Goal: Check status: Check status

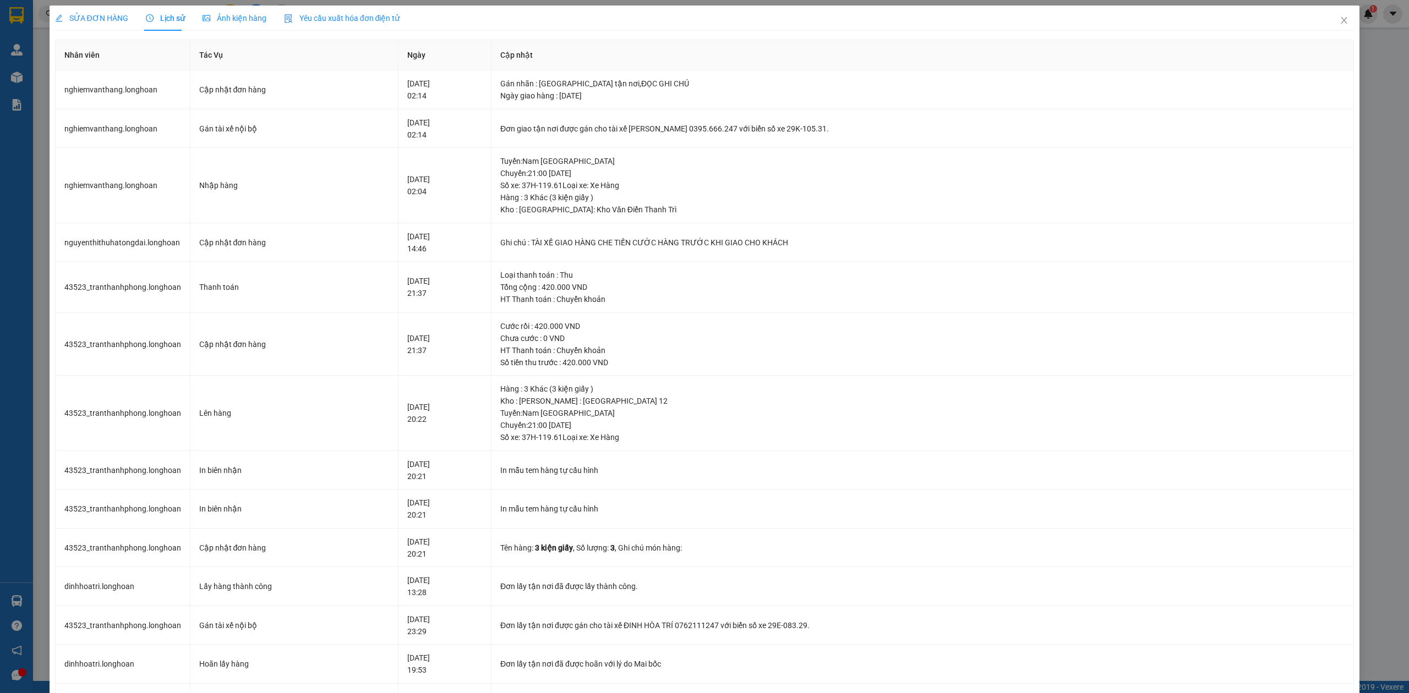
click at [87, 25] on div "SỬA ĐƠN HÀNG" at bounding box center [91, 18] width 73 height 25
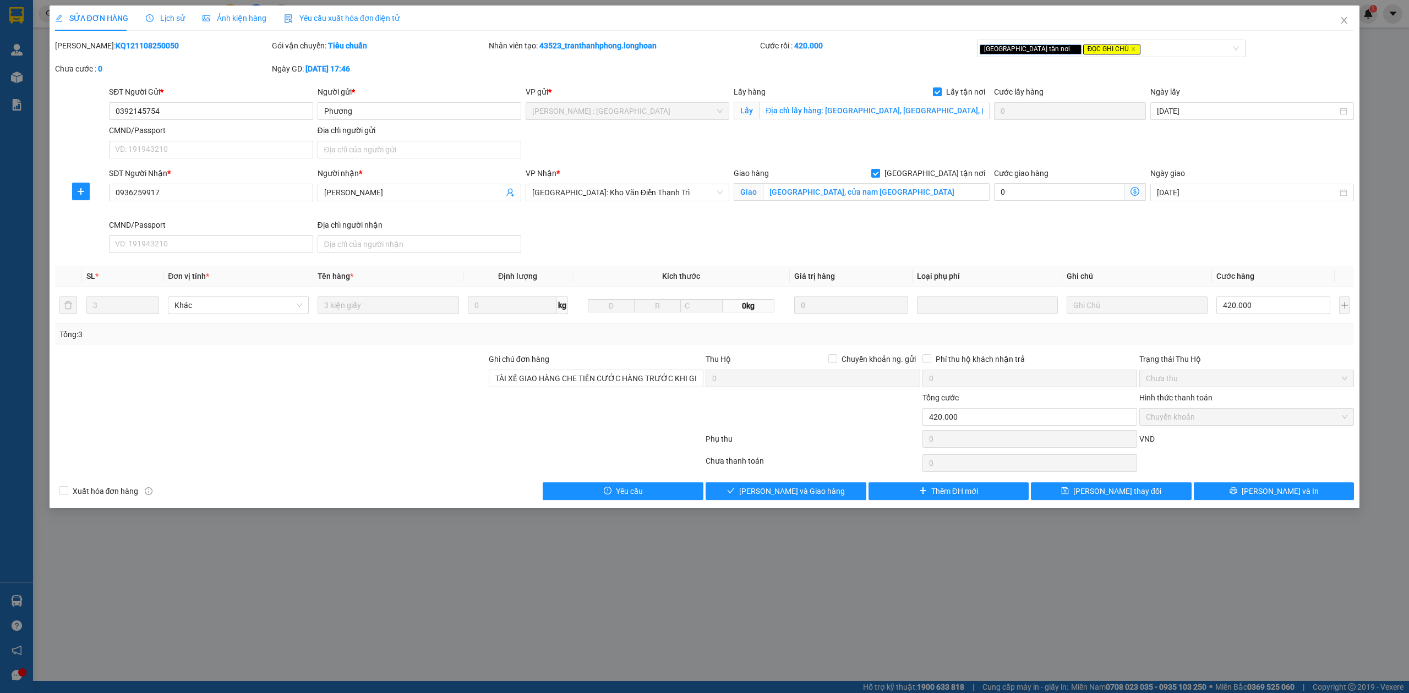
click at [166, 23] on span "Lịch sử" at bounding box center [165, 18] width 39 height 9
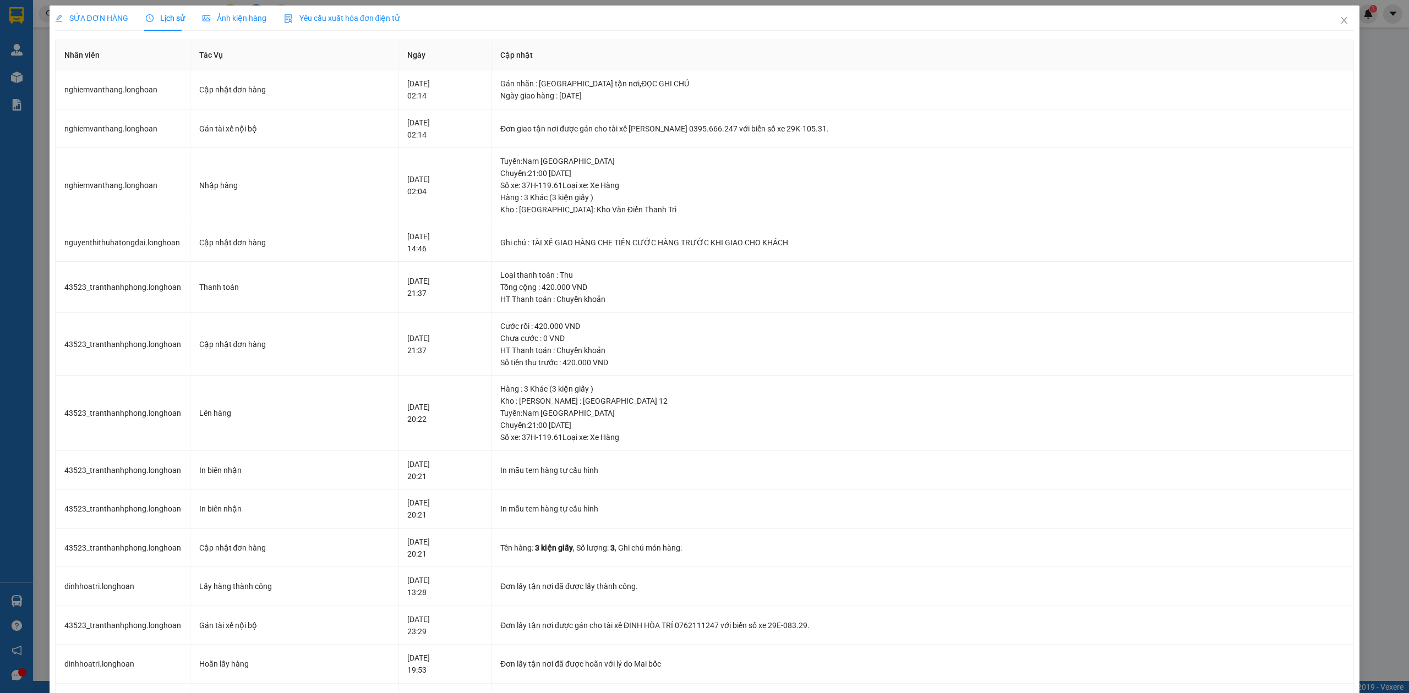
click at [70, 16] on span "SỬA ĐƠN HÀNG" at bounding box center [91, 18] width 73 height 9
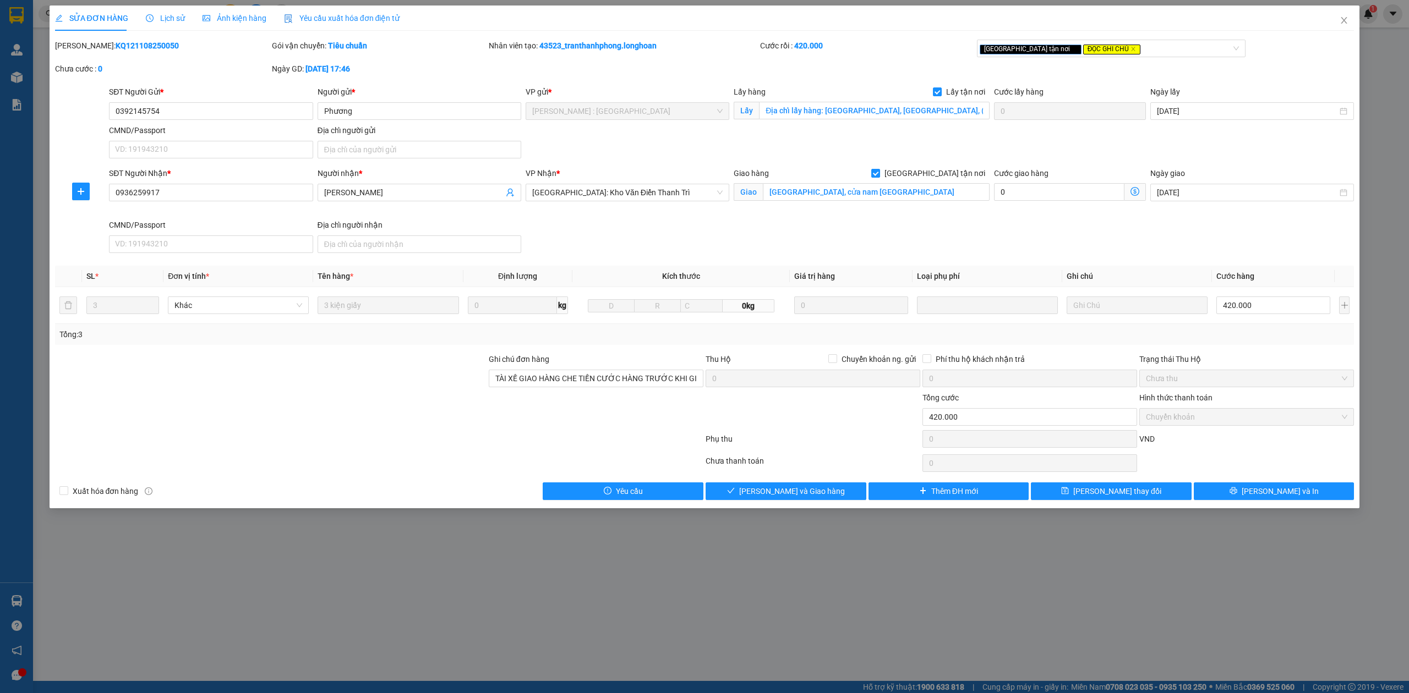
click at [164, 18] on span "Lịch sử" at bounding box center [165, 18] width 39 height 9
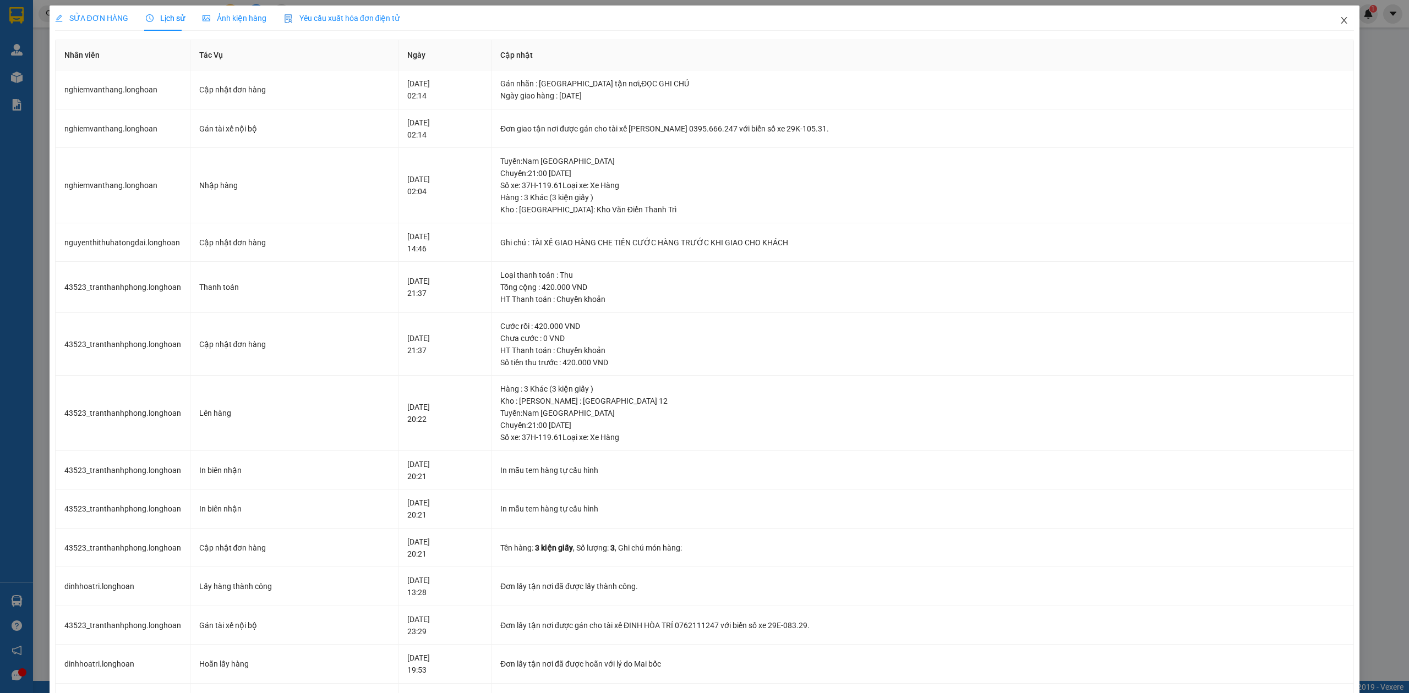
drag, startPoint x: 1330, startPoint y: 21, endPoint x: 1301, endPoint y: 0, distance: 35.9
click at [1339, 20] on icon "close" at bounding box center [1343, 20] width 9 height 9
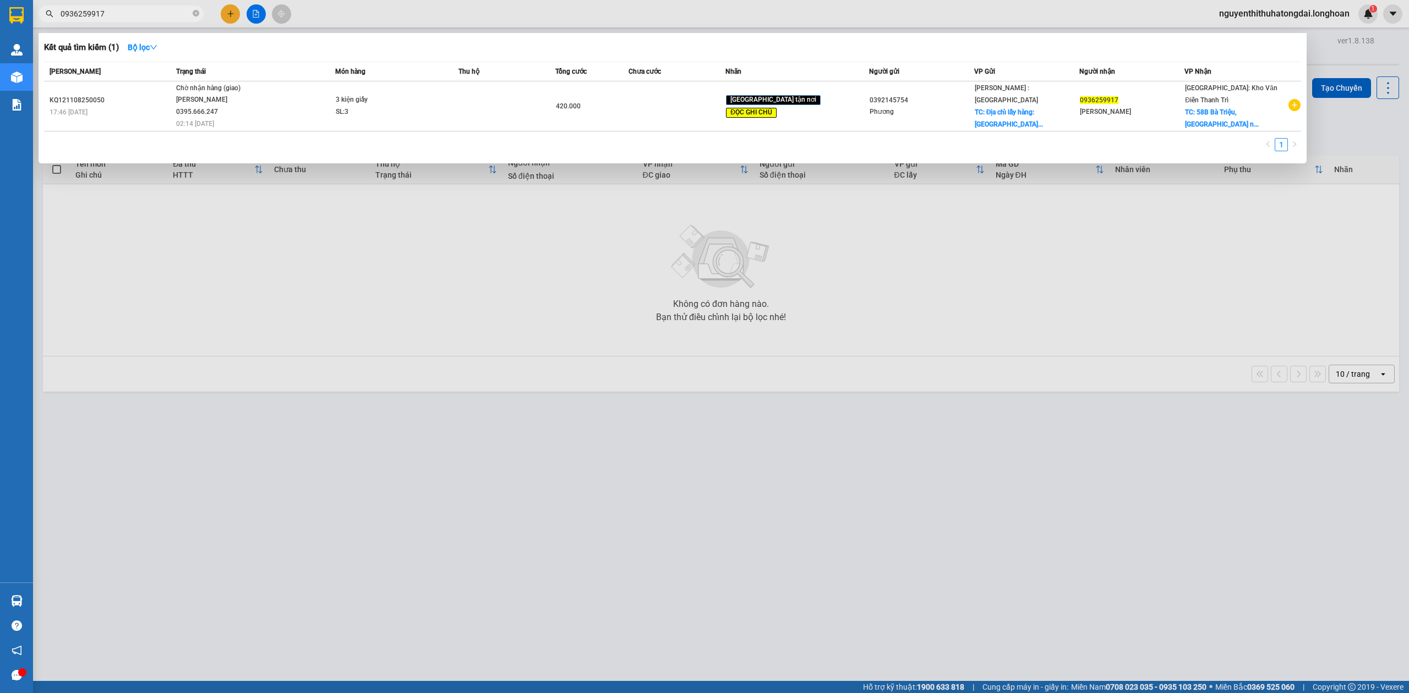
click at [95, 16] on input "0936259917" at bounding box center [126, 14] width 130 height 12
paste input "03144086"
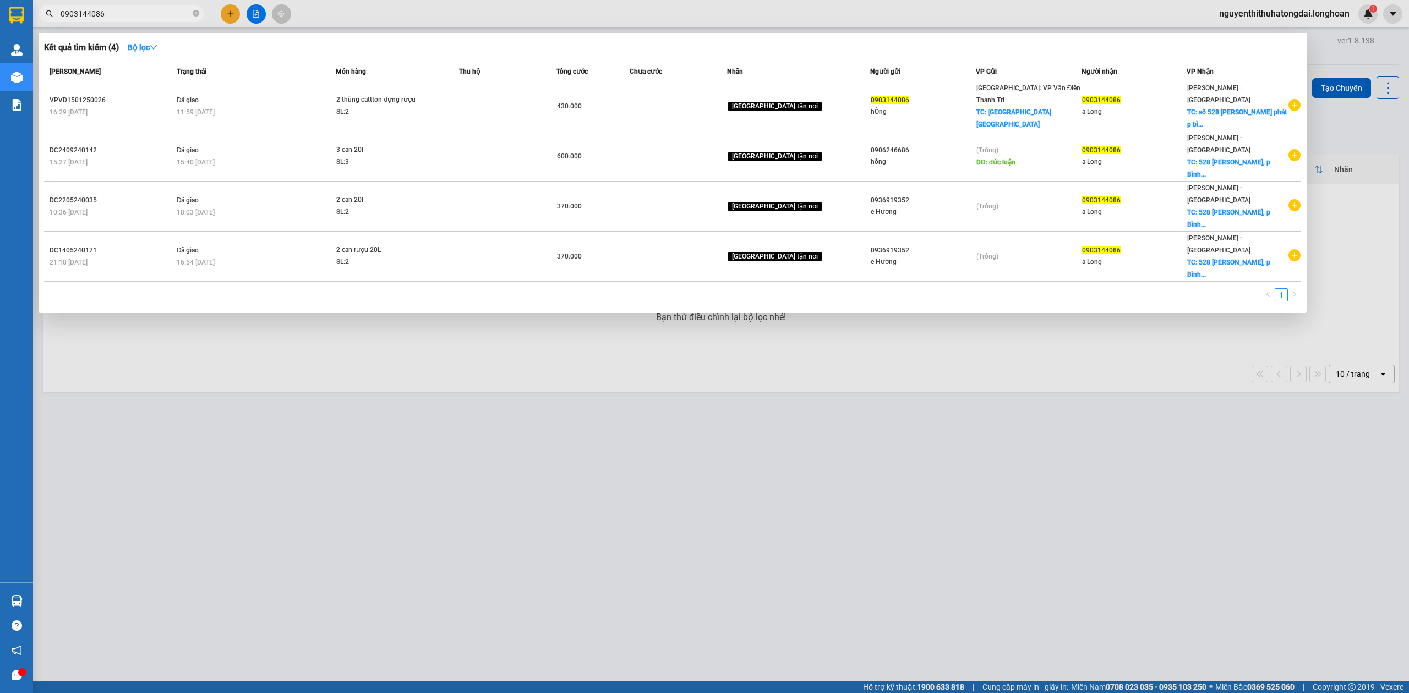
type input "0903144086"
